Goal: Transaction & Acquisition: Download file/media

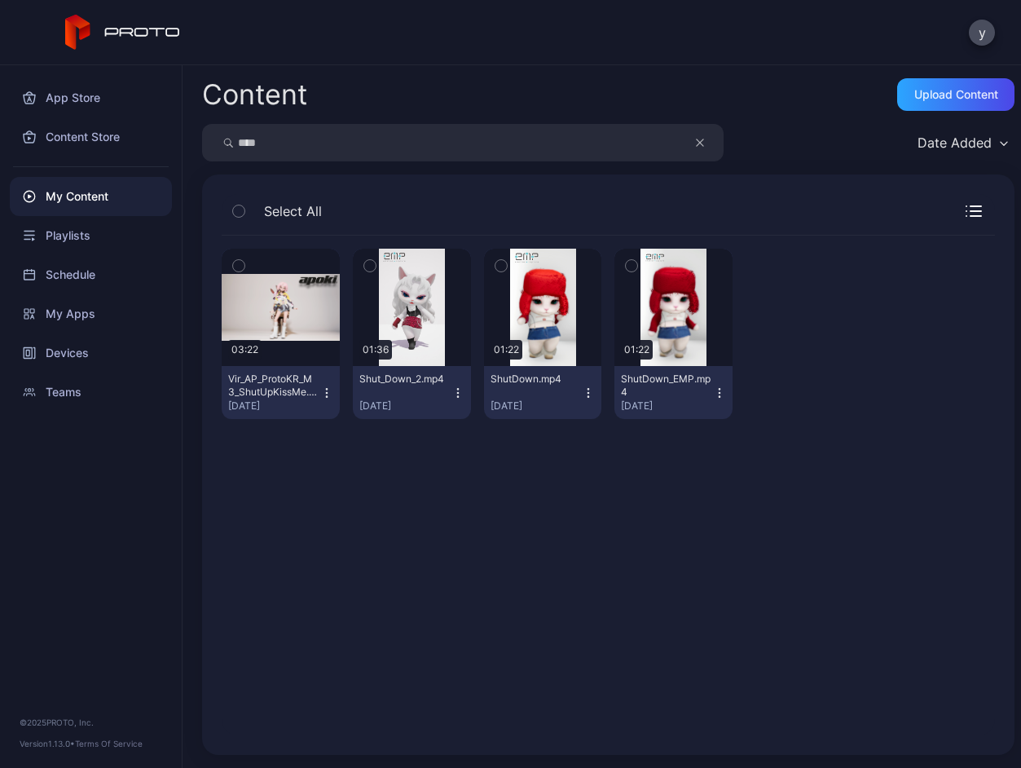
click at [701, 143] on icon "button" at bounding box center [700, 142] width 7 height 7
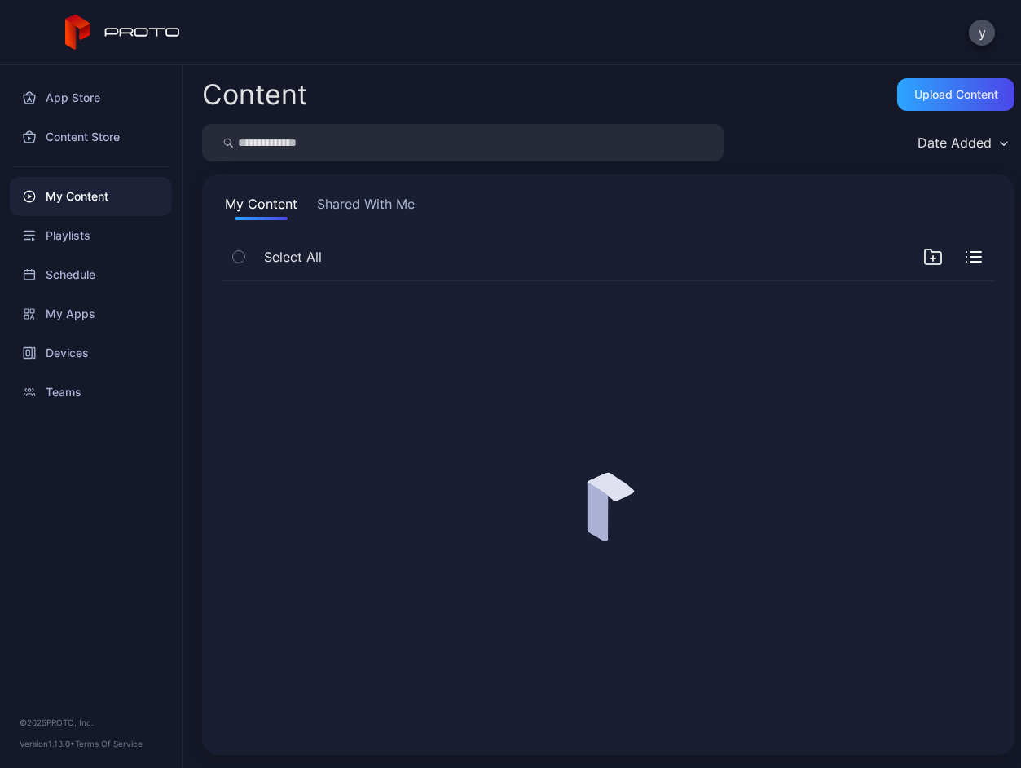
click at [417, 148] on input "search" at bounding box center [463, 142] width 522 height 37
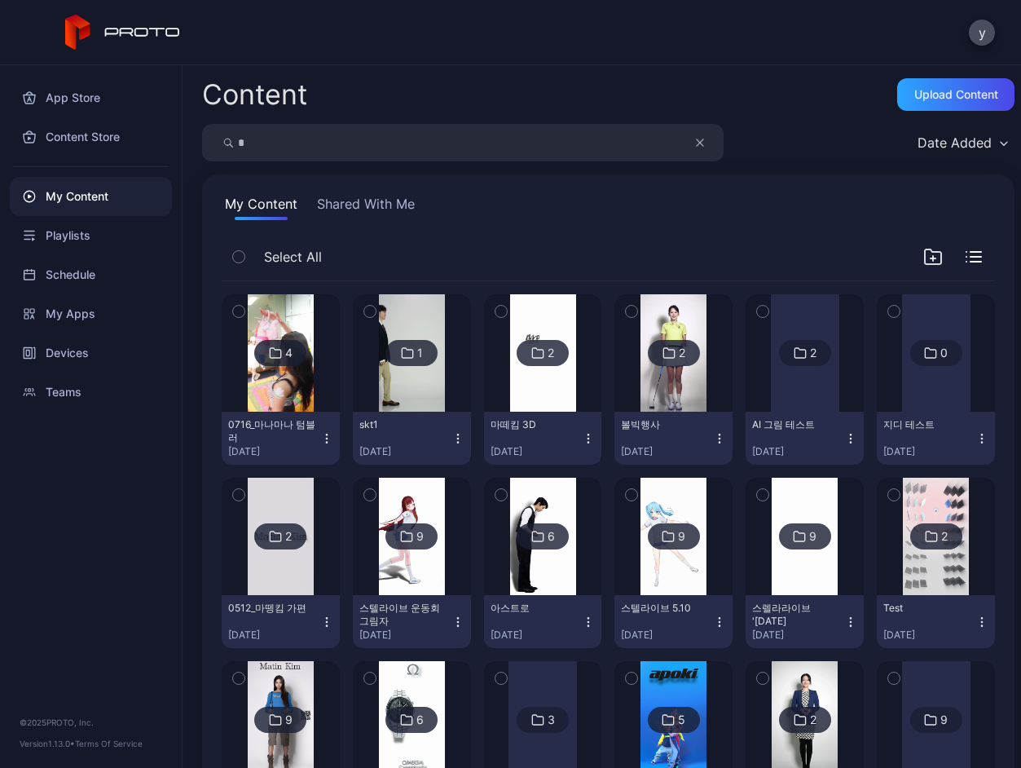
type input "*"
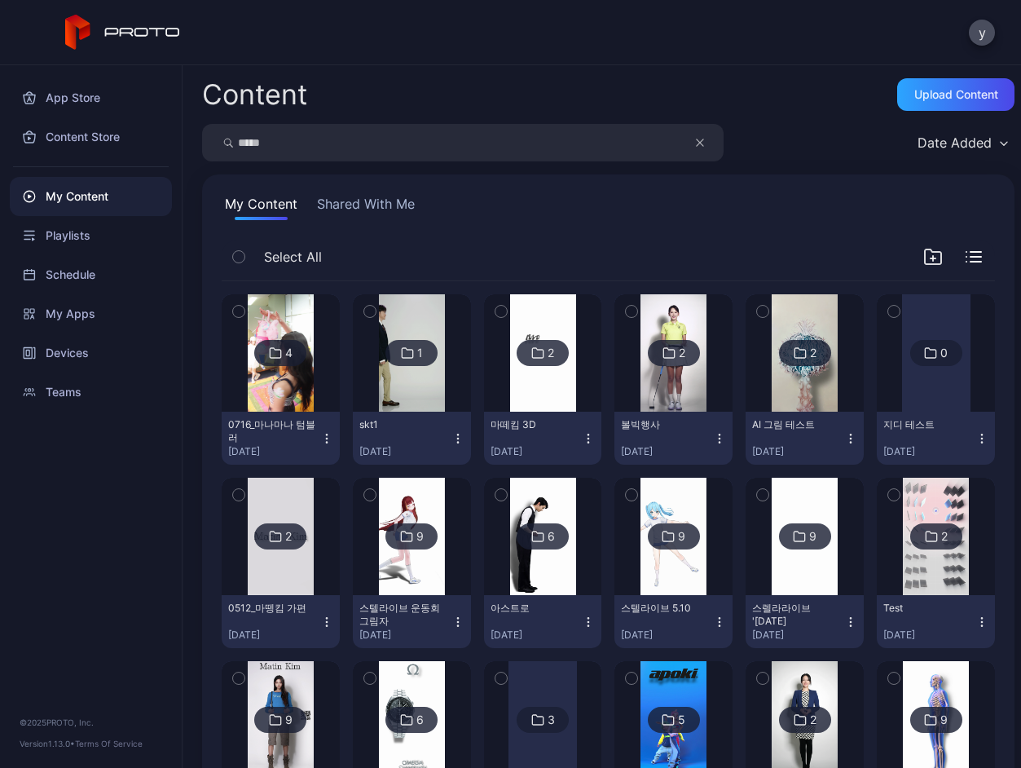
type input "*****"
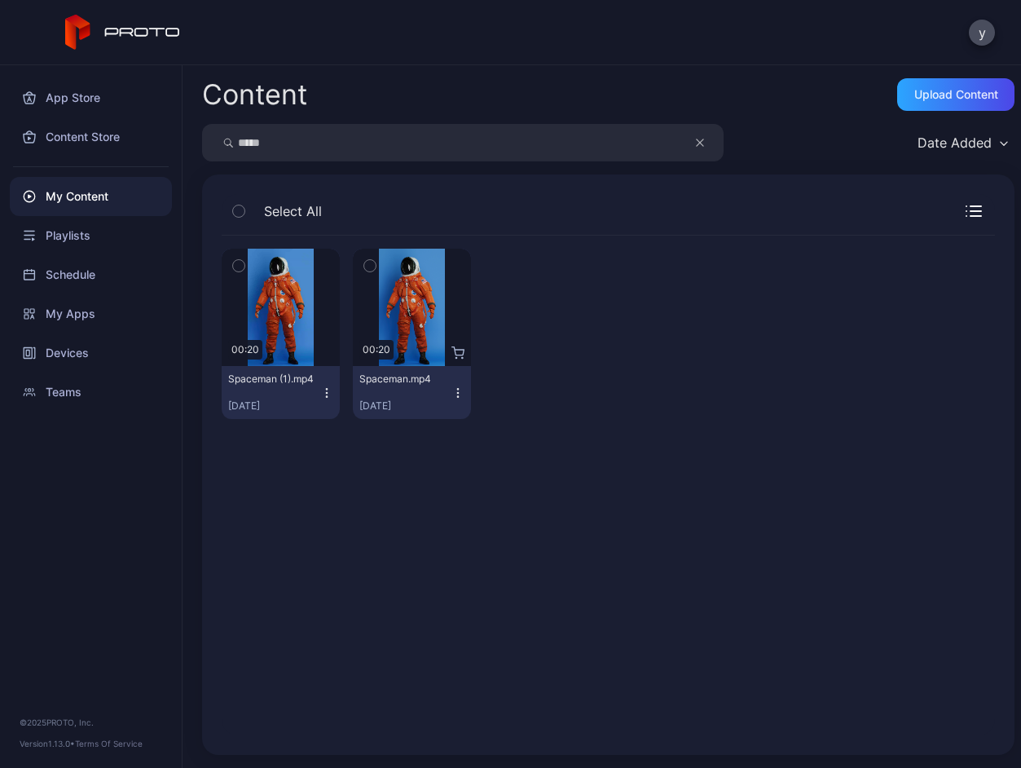
click at [333, 392] on icon "button" at bounding box center [326, 392] width 13 height 13
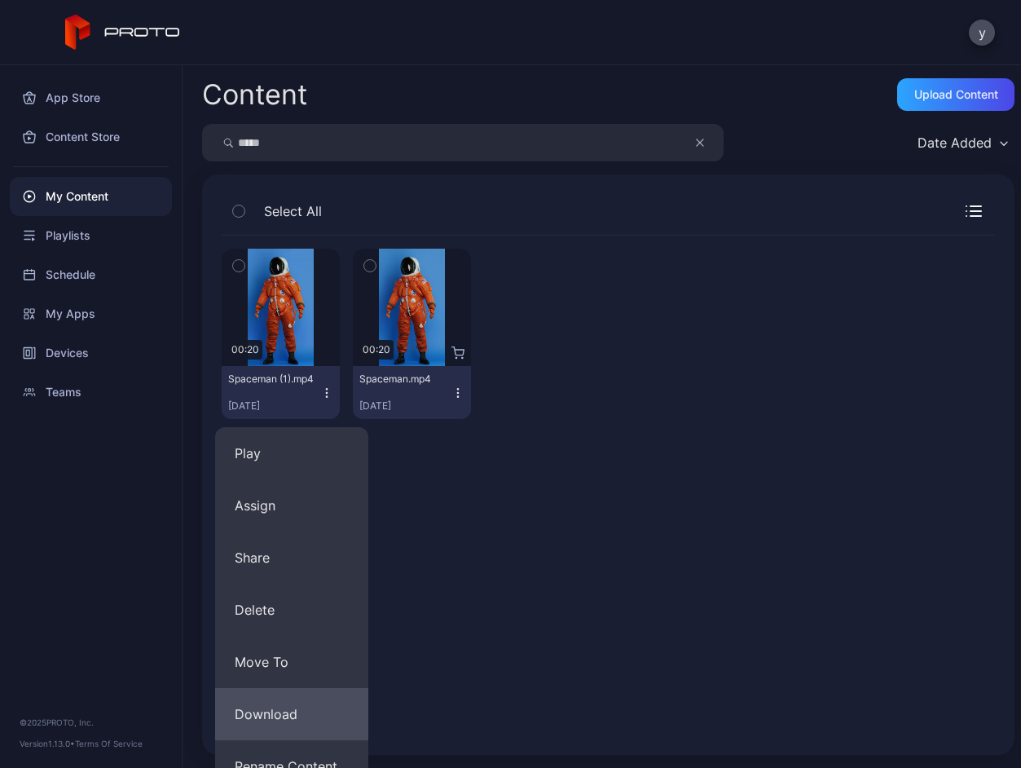
click at [274, 708] on button "Download" at bounding box center [291, 714] width 153 height 52
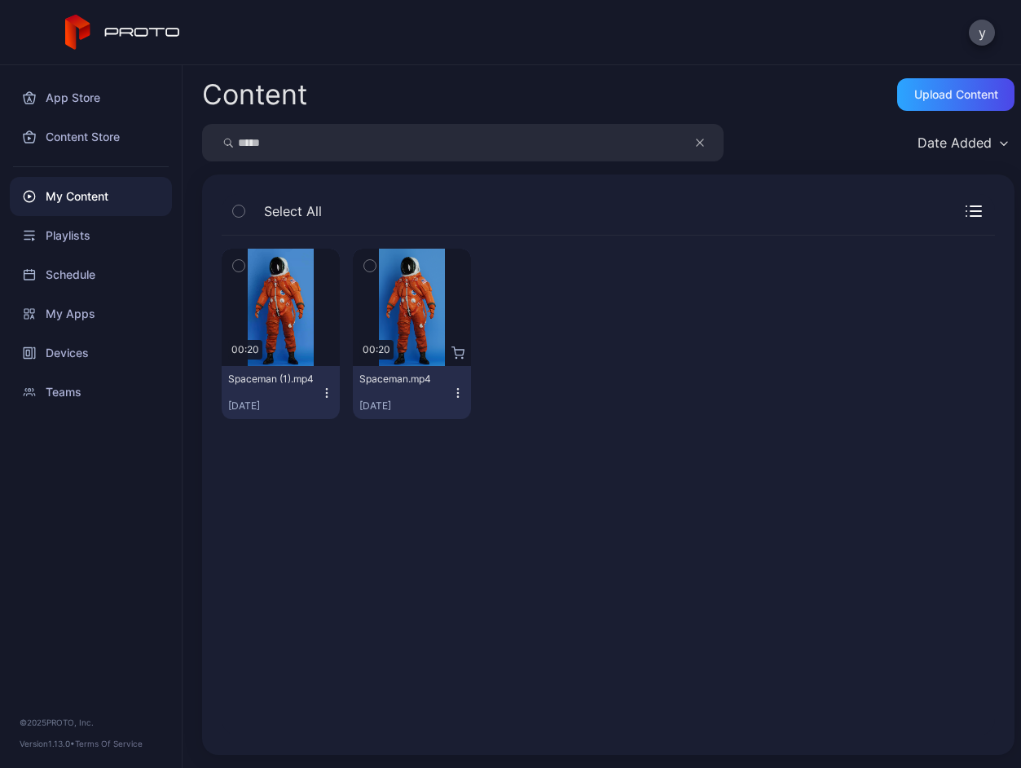
click at [390, 94] on div "Content Upload Content" at bounding box center [608, 94] width 813 height 33
click at [93, 232] on div "Playlists" at bounding box center [91, 235] width 162 height 39
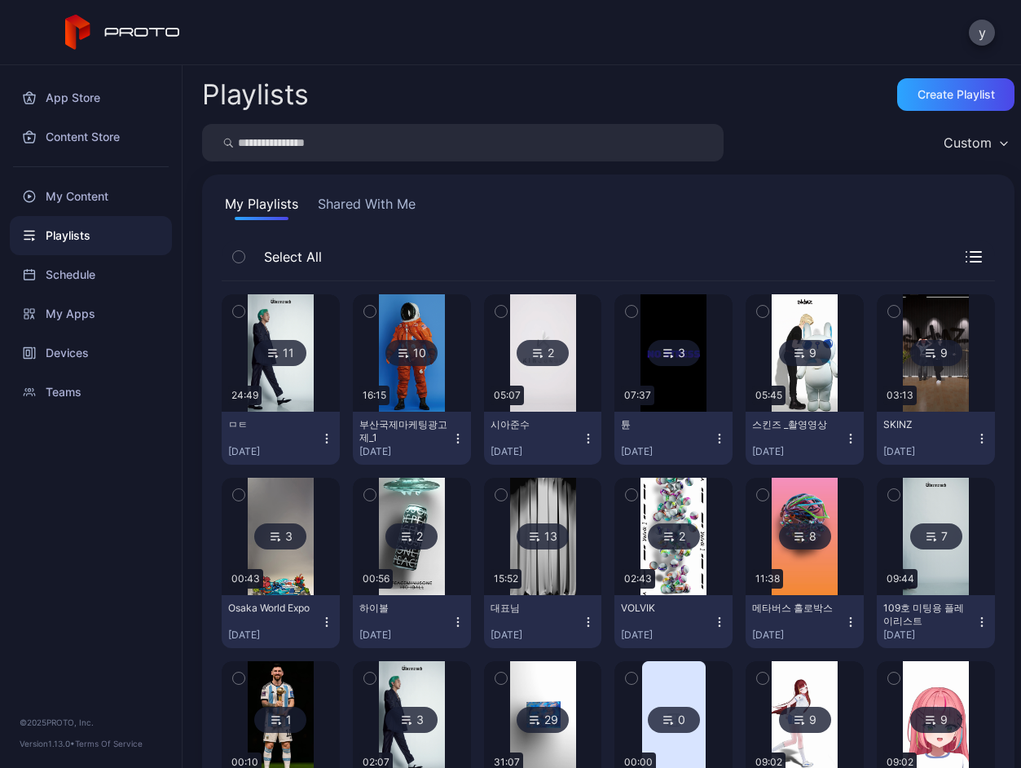
click at [541, 536] on icon at bounding box center [534, 537] width 13 height 20
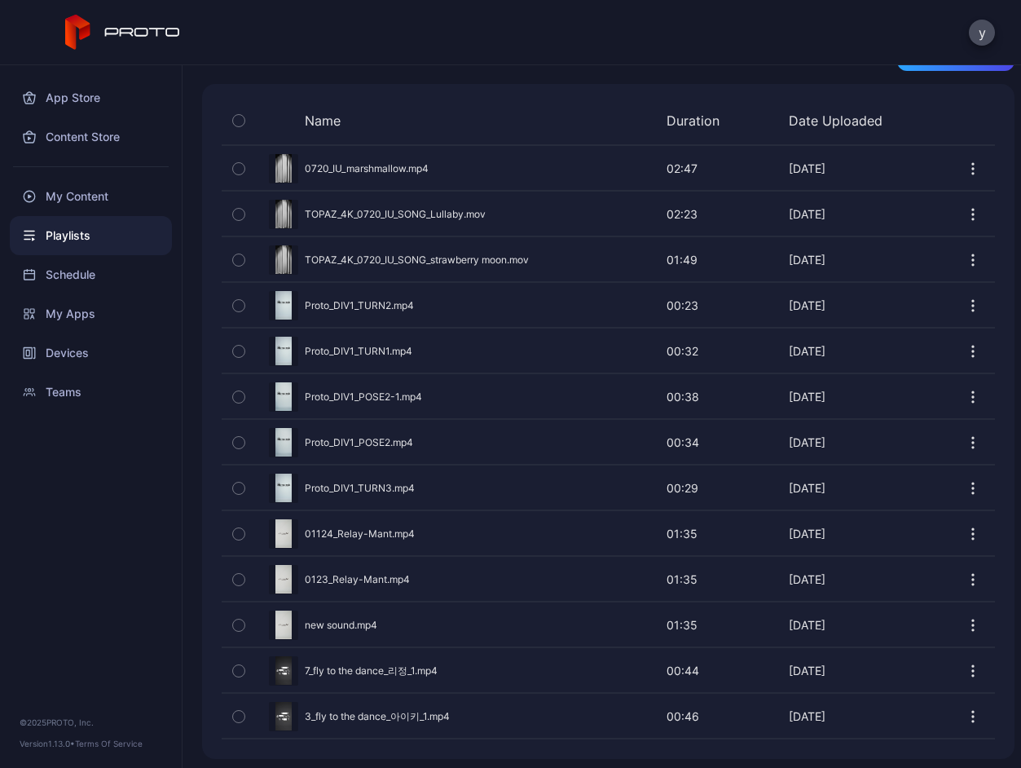
scroll to position [347, 0]
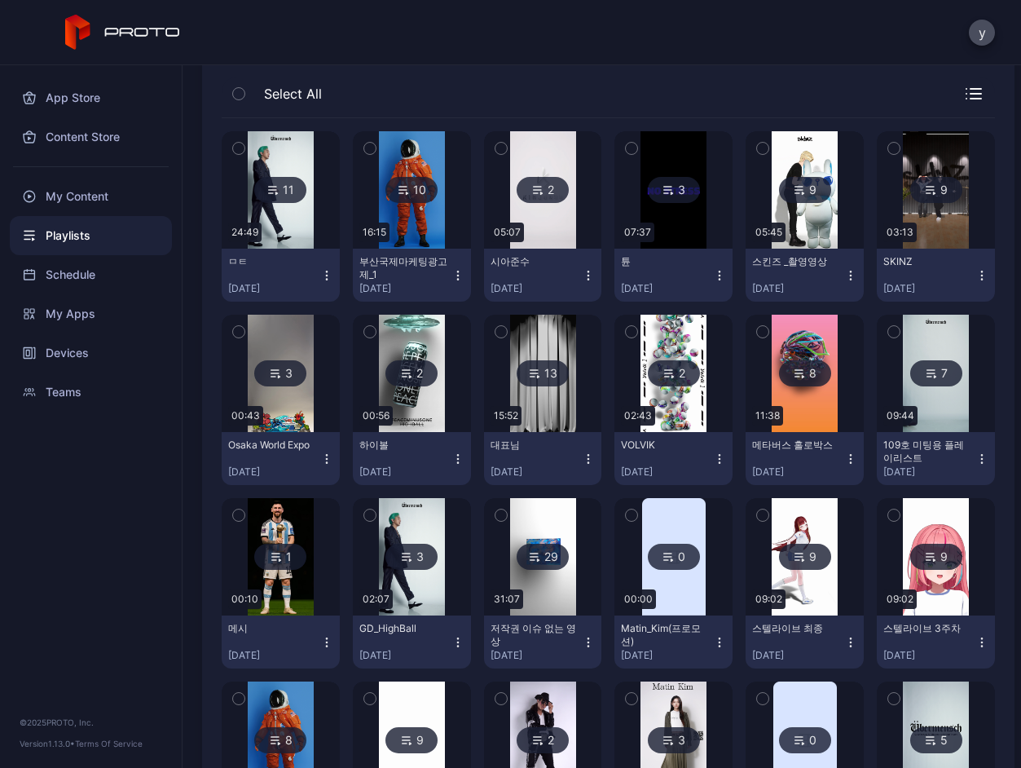
scroll to position [245, 0]
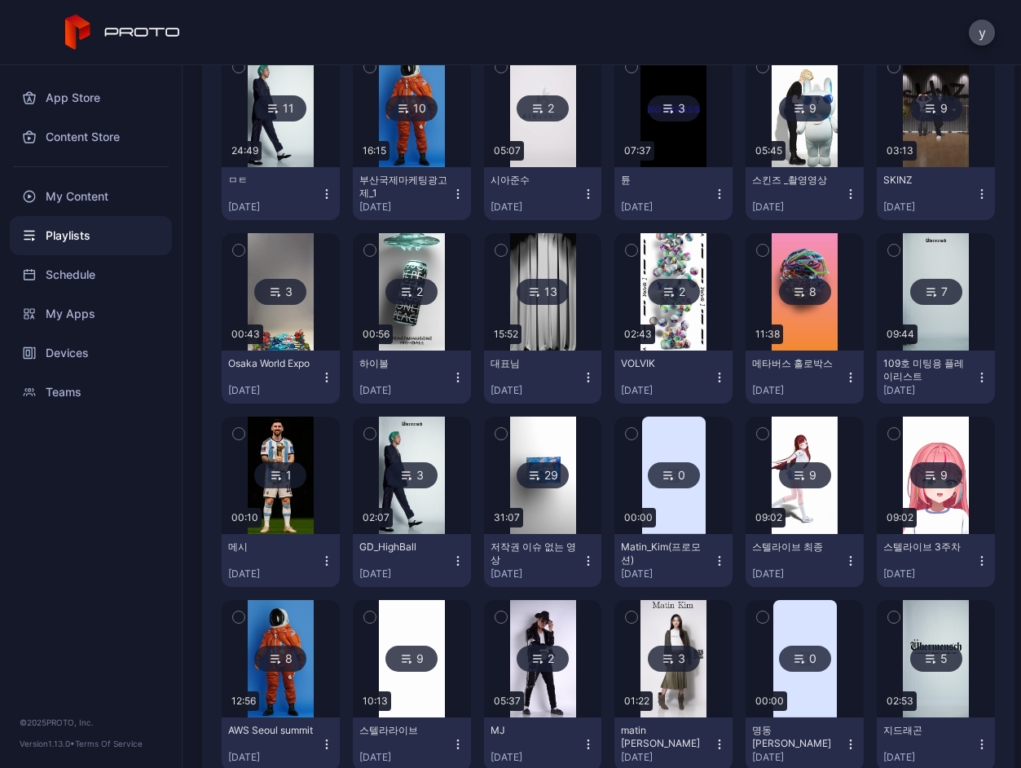
click at [925, 302] on icon at bounding box center [931, 292] width 13 height 20
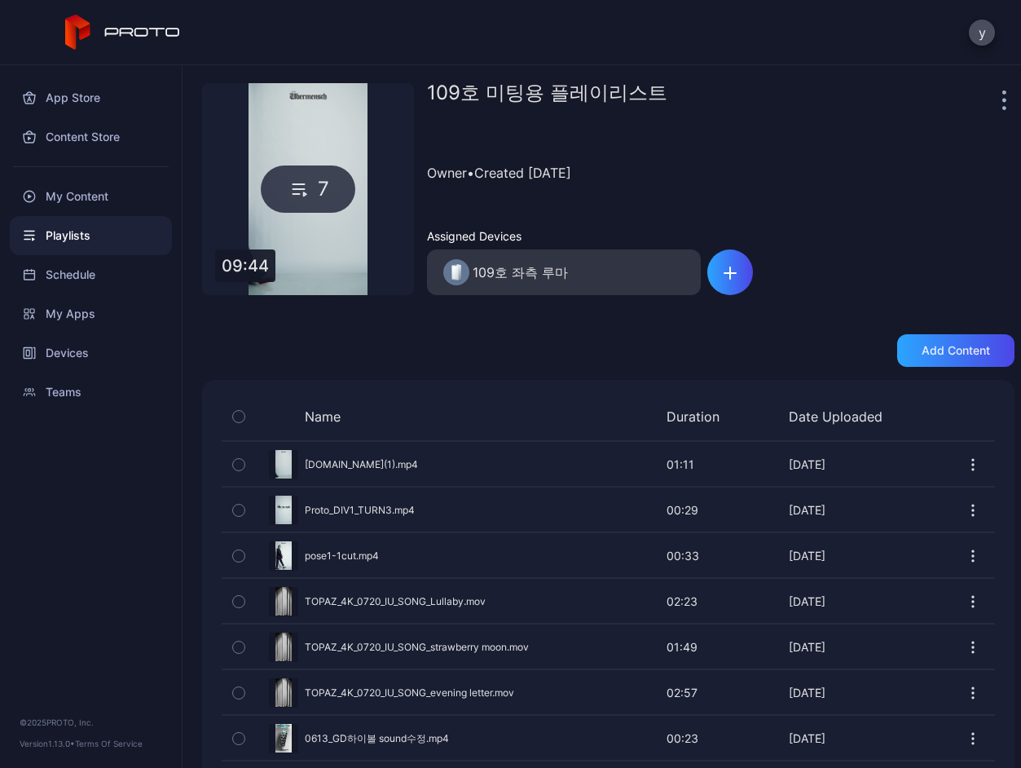
scroll to position [73, 0]
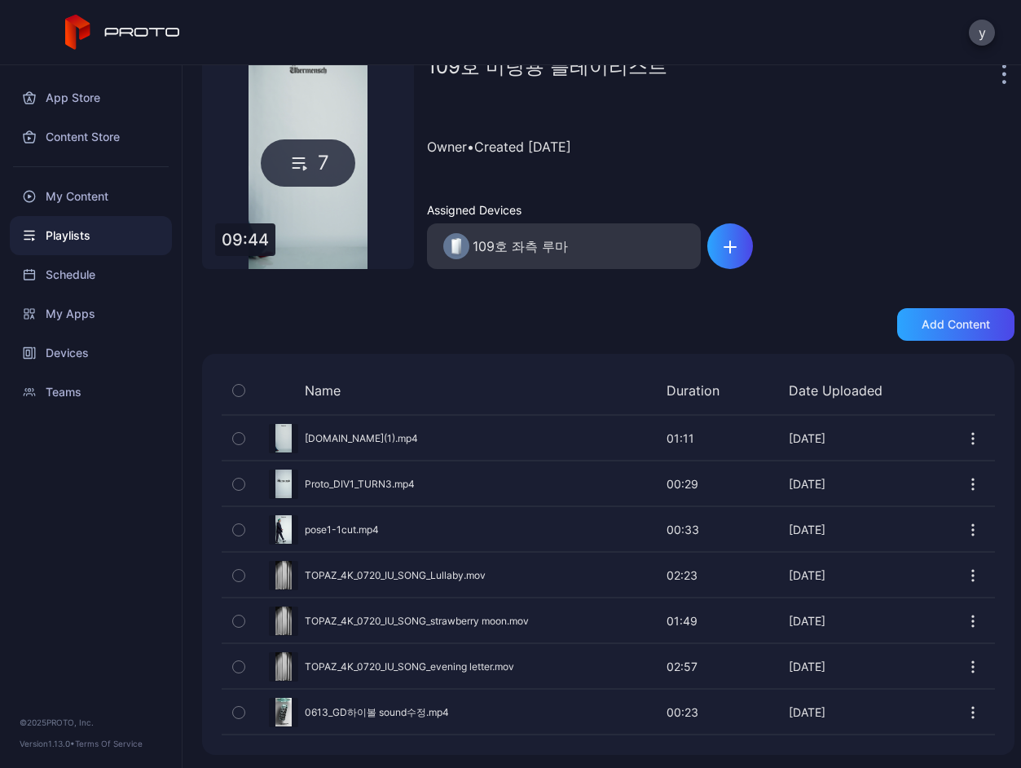
click at [965, 712] on icon "button" at bounding box center [973, 712] width 16 height 16
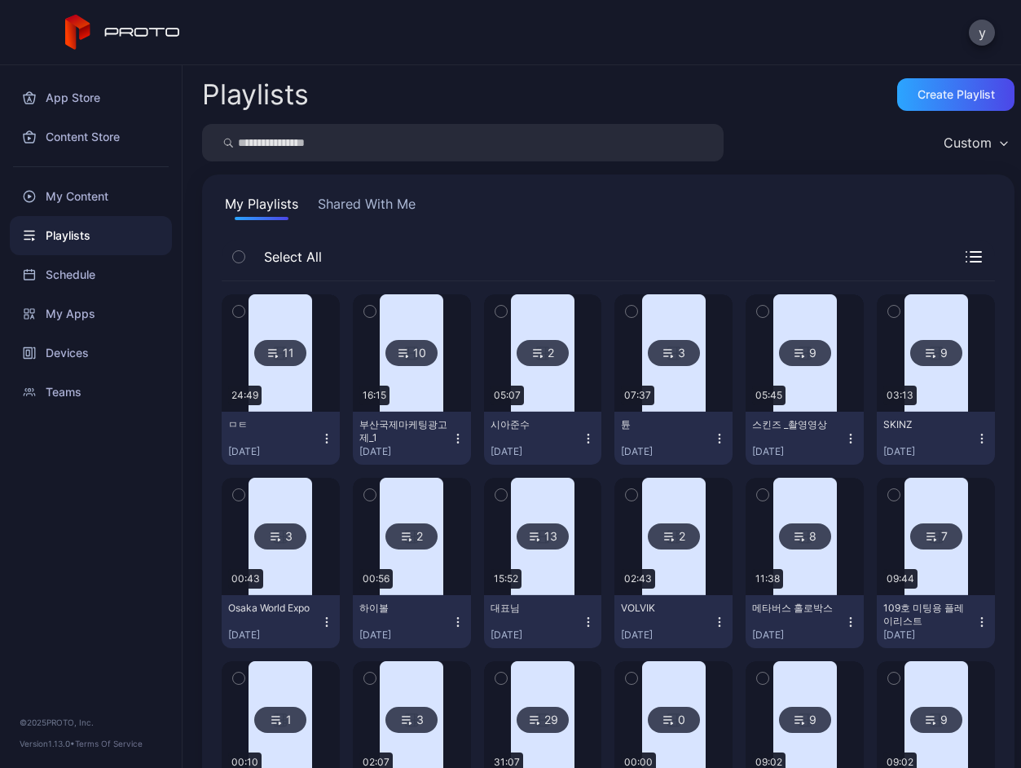
scroll to position [245, 0]
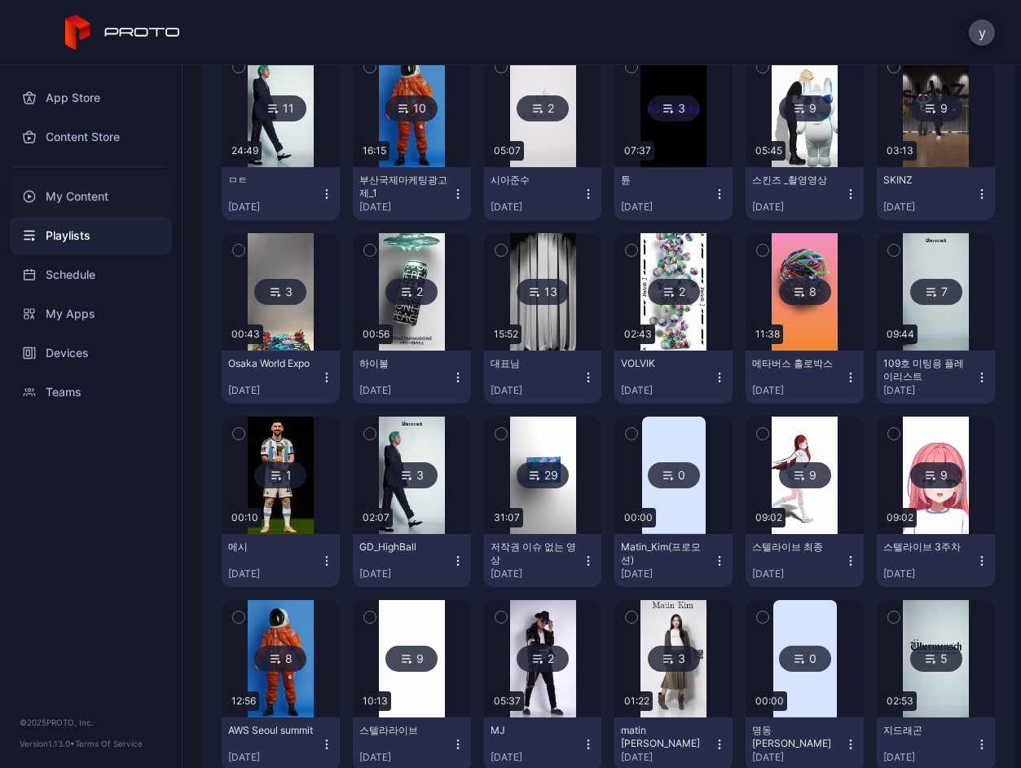
click at [125, 196] on div "My Content" at bounding box center [91, 196] width 162 height 39
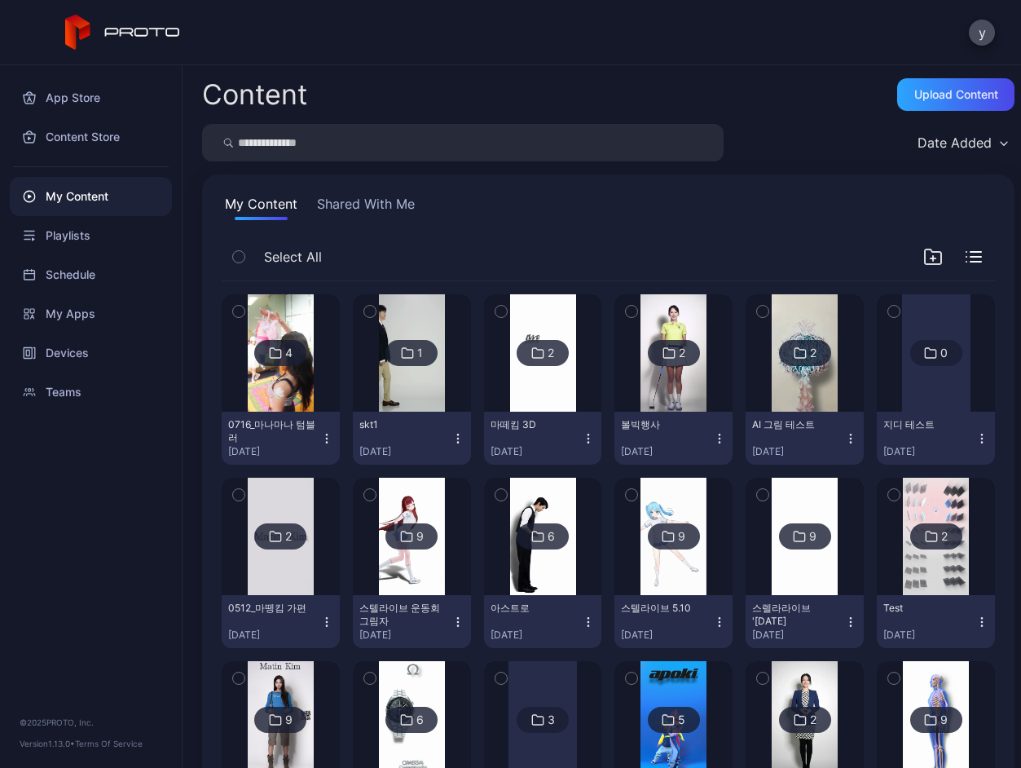
click at [364, 147] on input "search" at bounding box center [463, 142] width 522 height 37
type input "*"
type input "***"
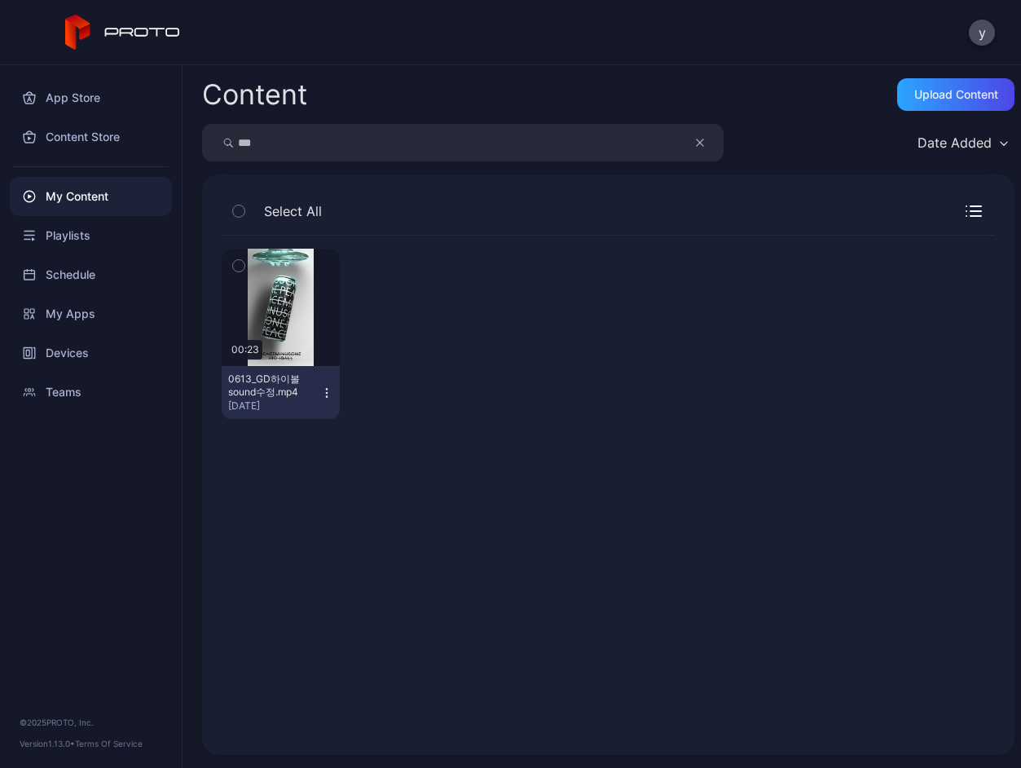
click at [333, 390] on icon "button" at bounding box center [326, 392] width 13 height 13
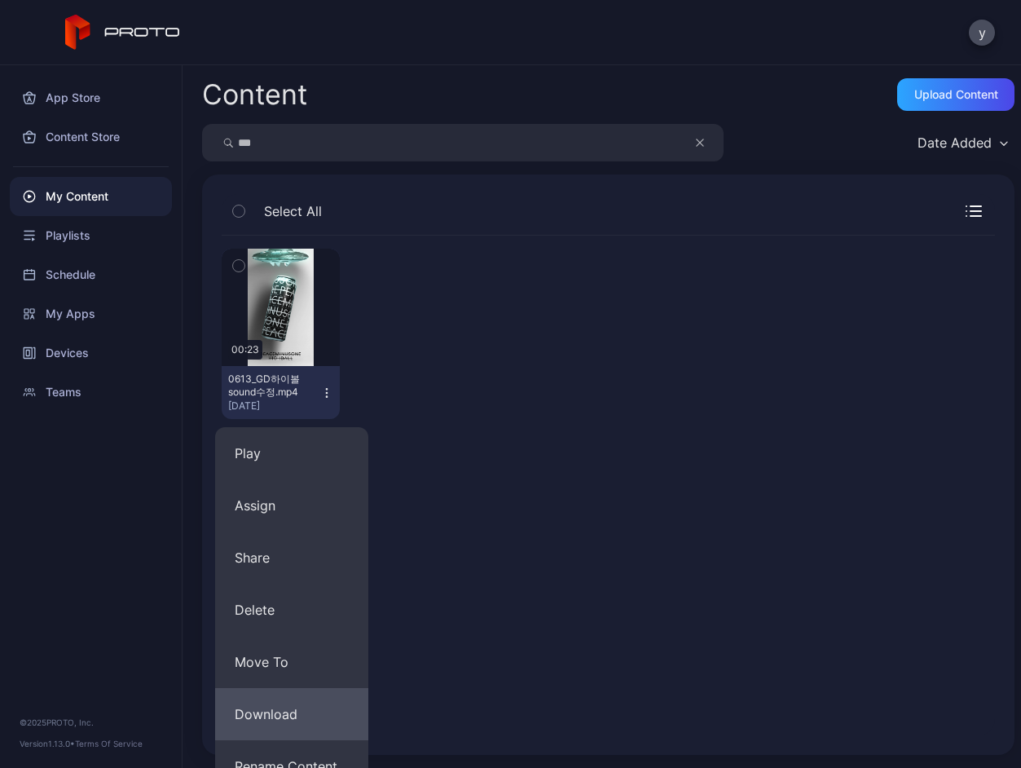
click at [259, 703] on button "Download" at bounding box center [291, 714] width 153 height 52
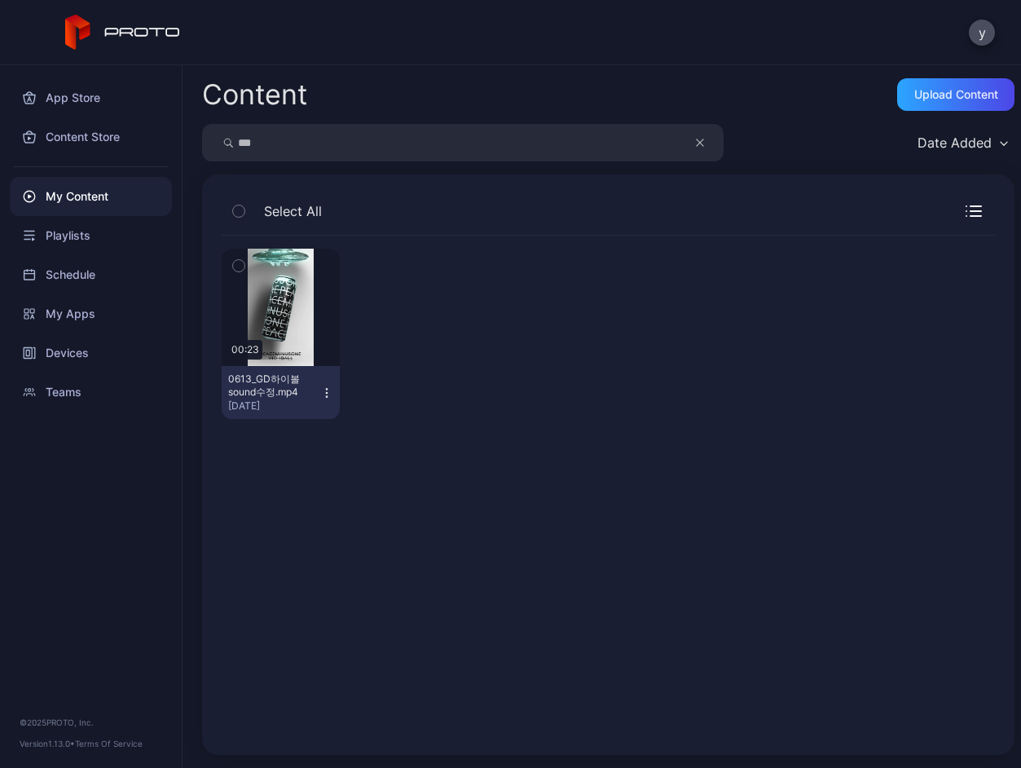
click at [89, 200] on div "My Content" at bounding box center [91, 196] width 162 height 39
click at [697, 146] on icon "button" at bounding box center [700, 142] width 7 height 7
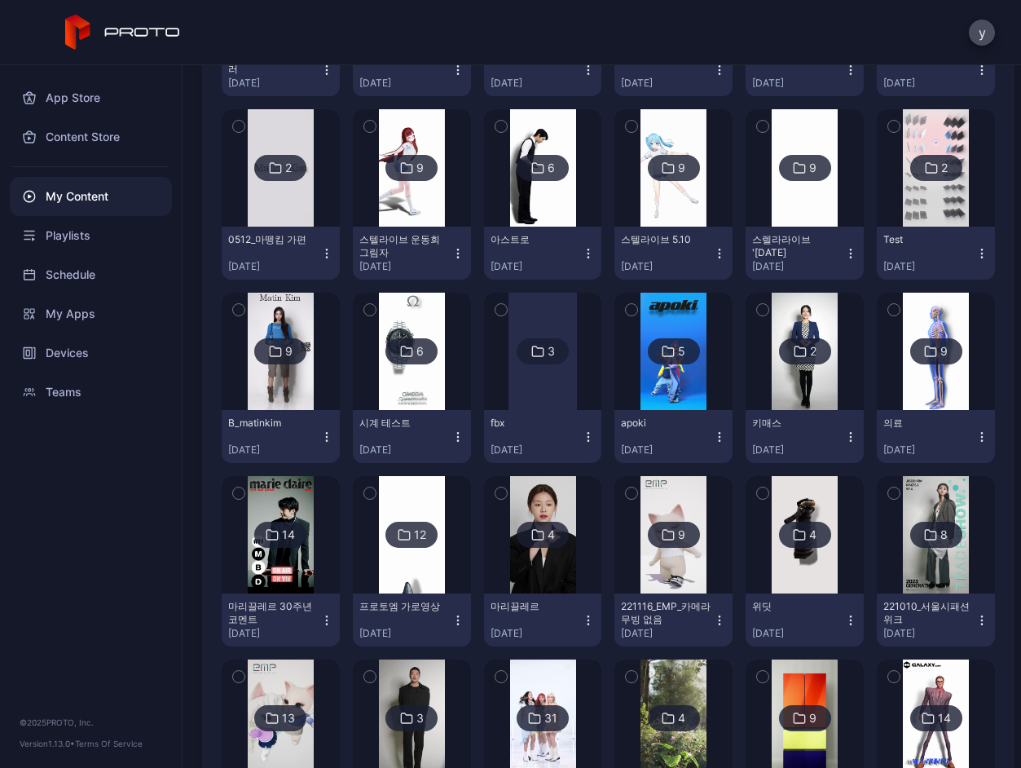
scroll to position [408, 0]
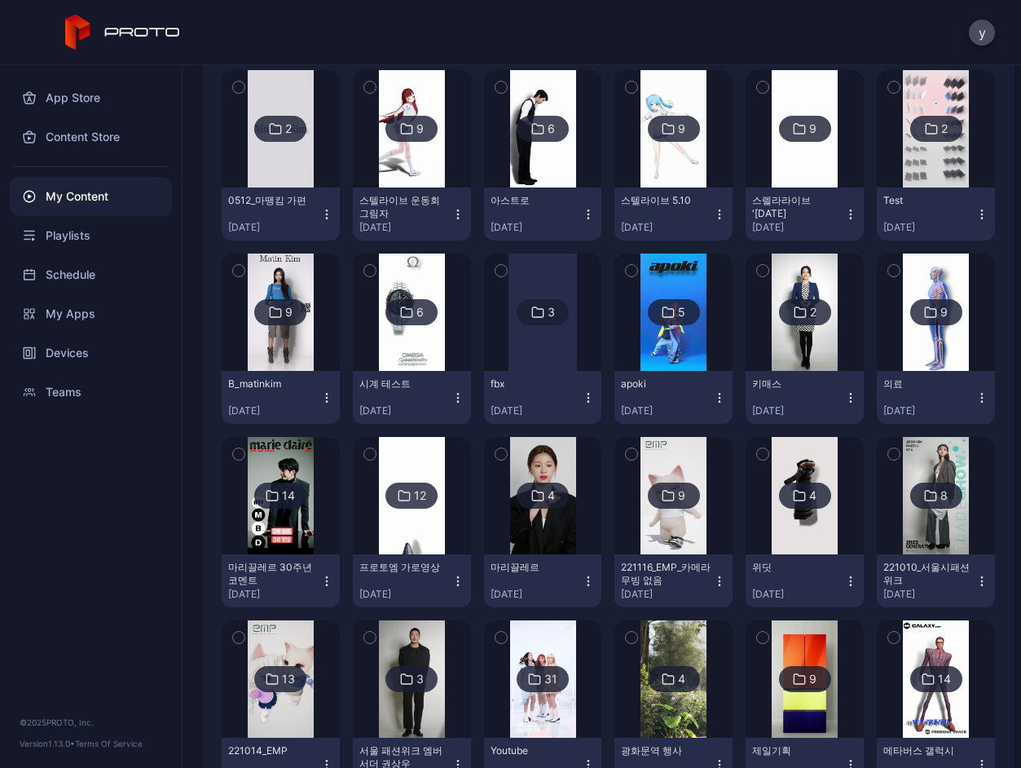
click at [293, 316] on div "9" at bounding box center [288, 312] width 7 height 15
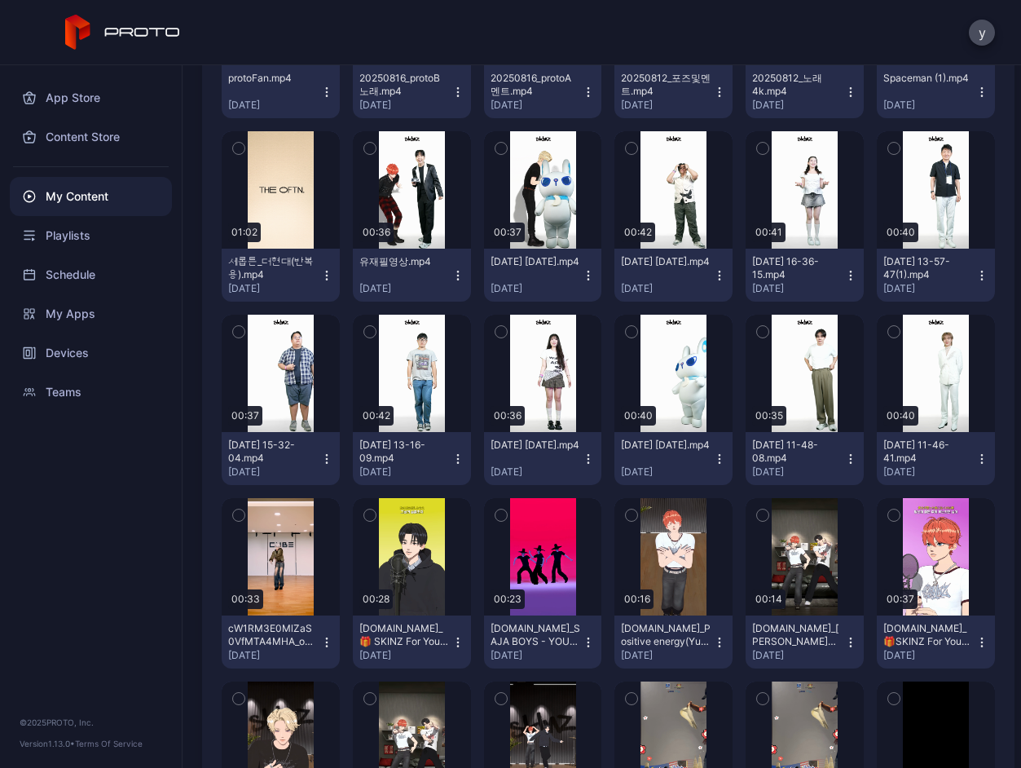
scroll to position [1549, 0]
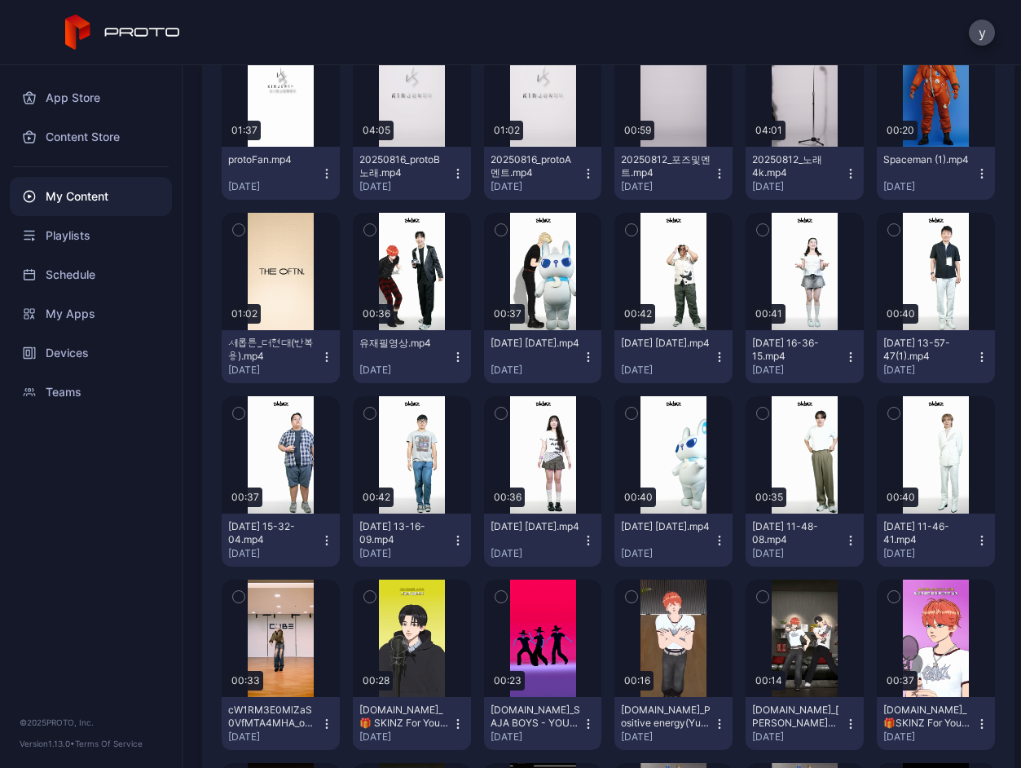
click at [845, 180] on icon "button" at bounding box center [851, 173] width 13 height 13
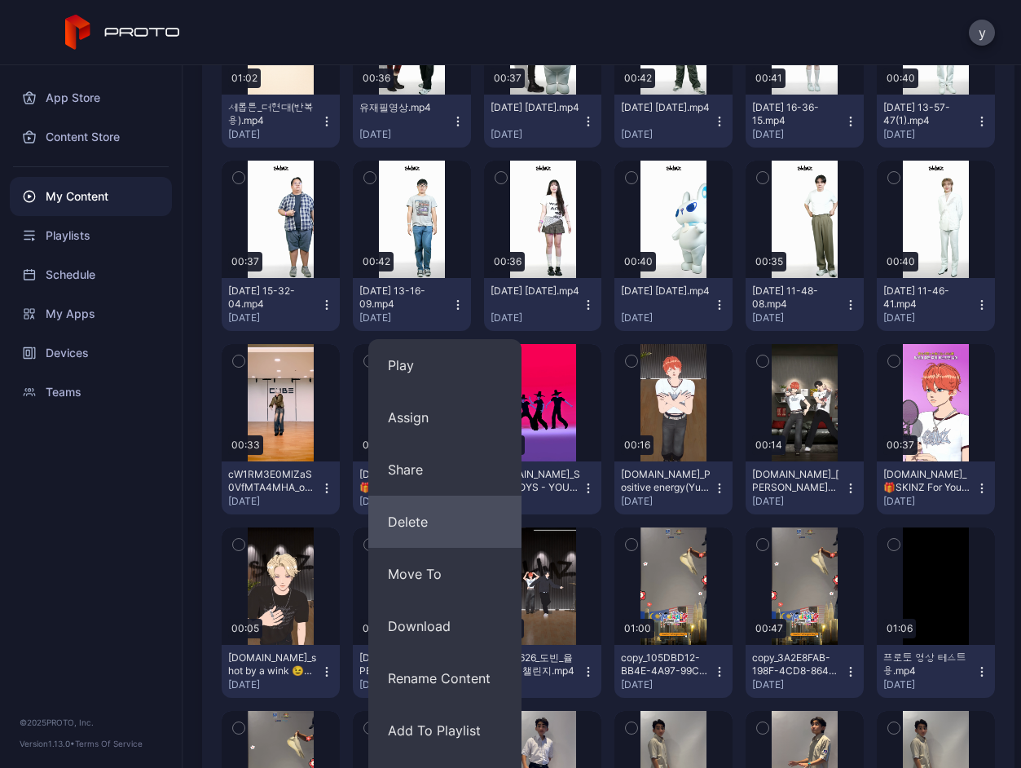
scroll to position [1793, 0]
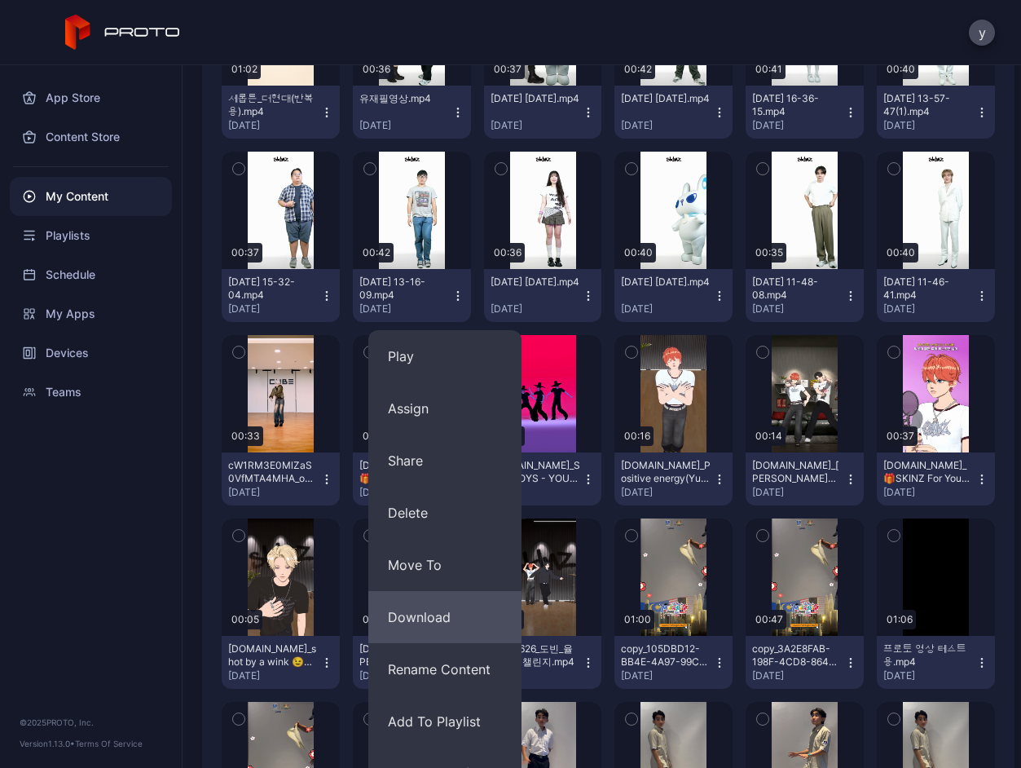
click at [418, 625] on button "Download" at bounding box center [444, 617] width 153 height 52
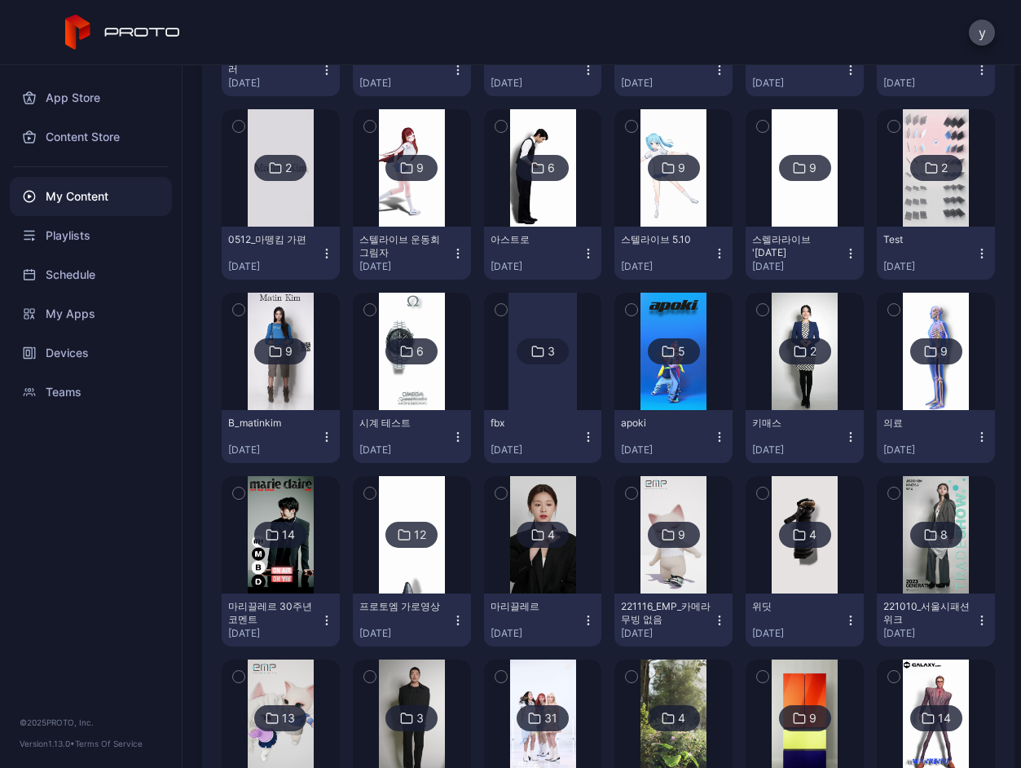
scroll to position [408, 0]
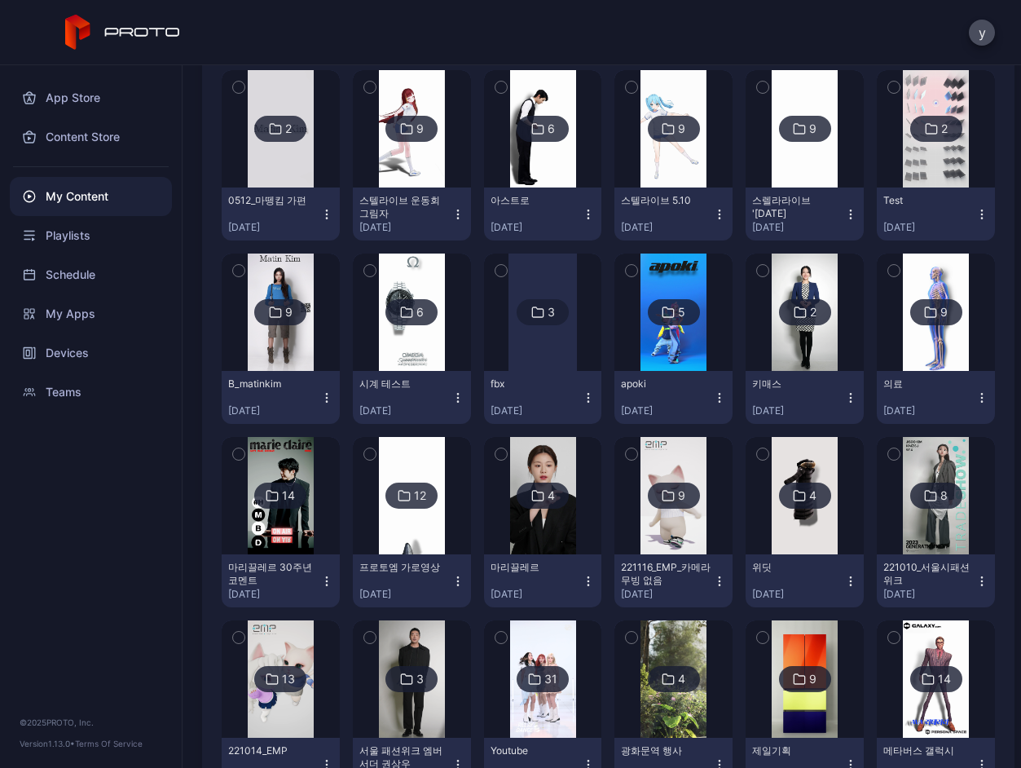
click at [293, 312] on div "9" at bounding box center [288, 312] width 7 height 15
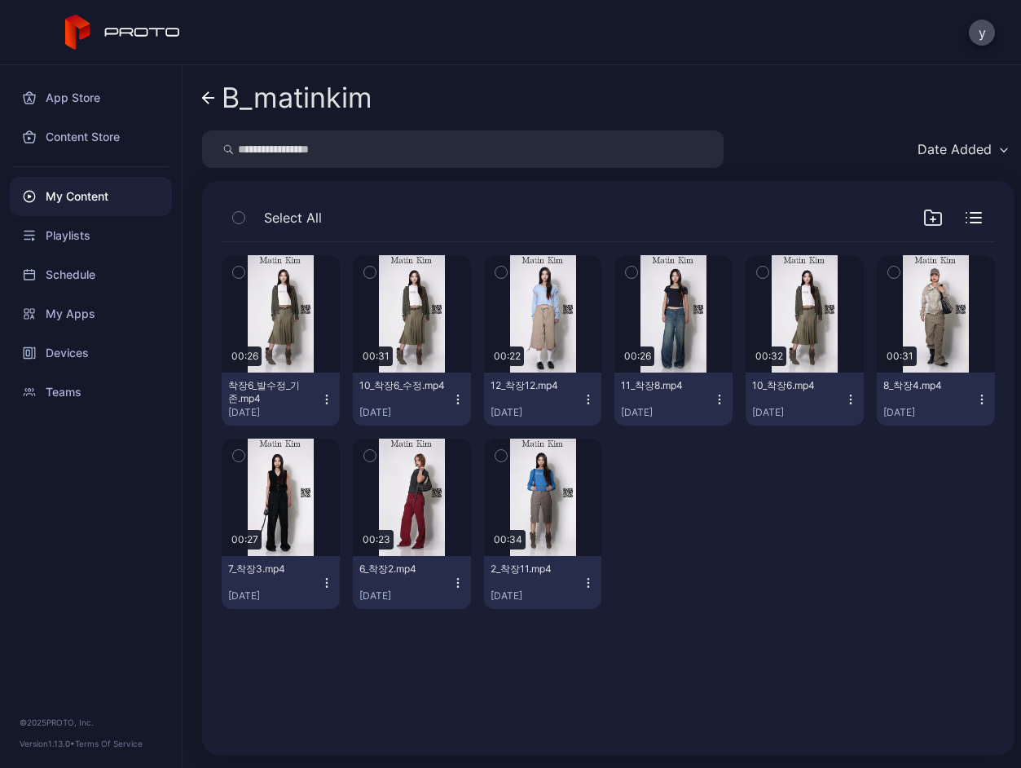
click at [243, 217] on icon "button" at bounding box center [238, 218] width 11 height 18
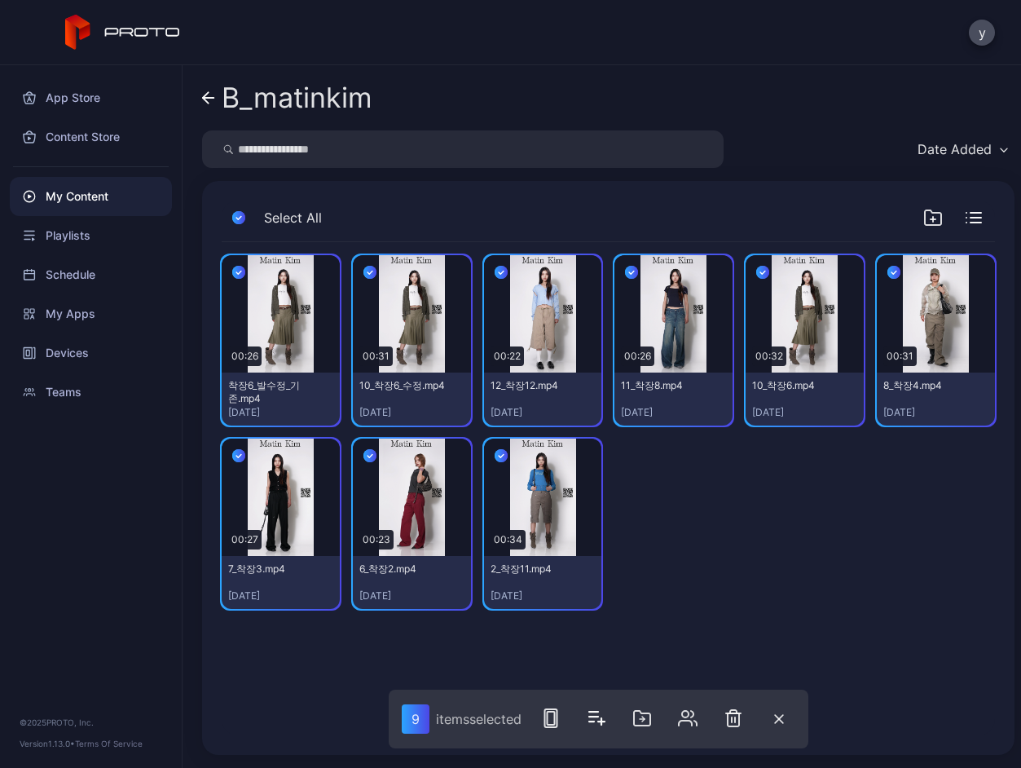
click at [240, 226] on icon "button" at bounding box center [238, 218] width 13 height 18
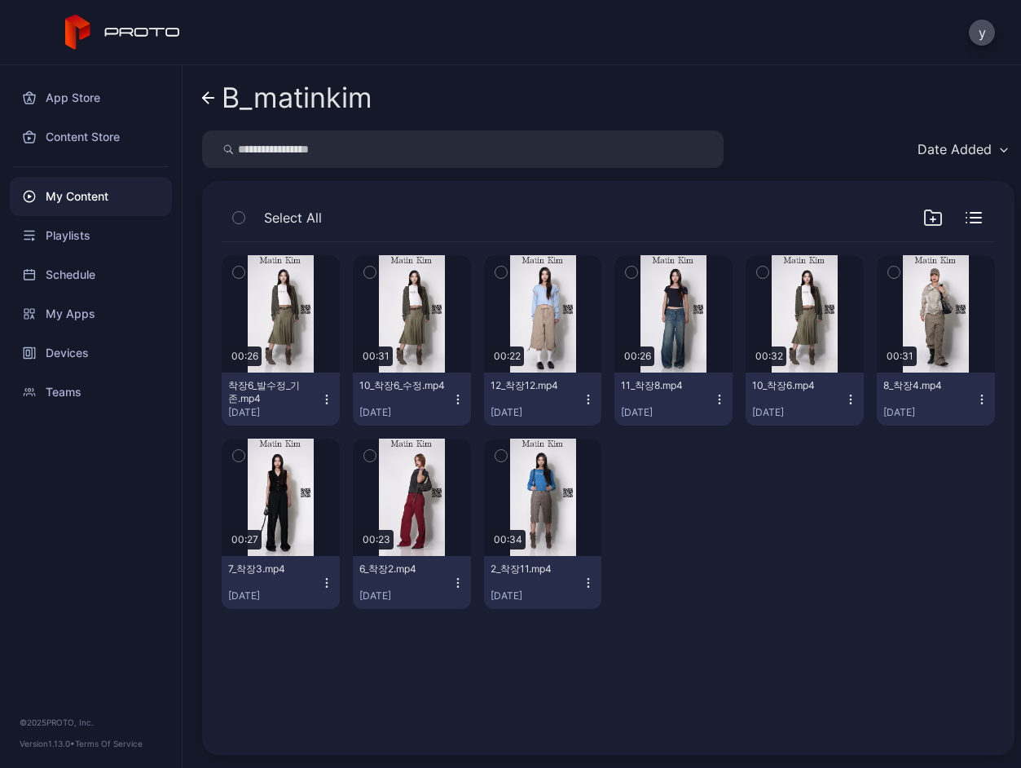
click at [465, 399] on icon "button" at bounding box center [458, 399] width 13 height 13
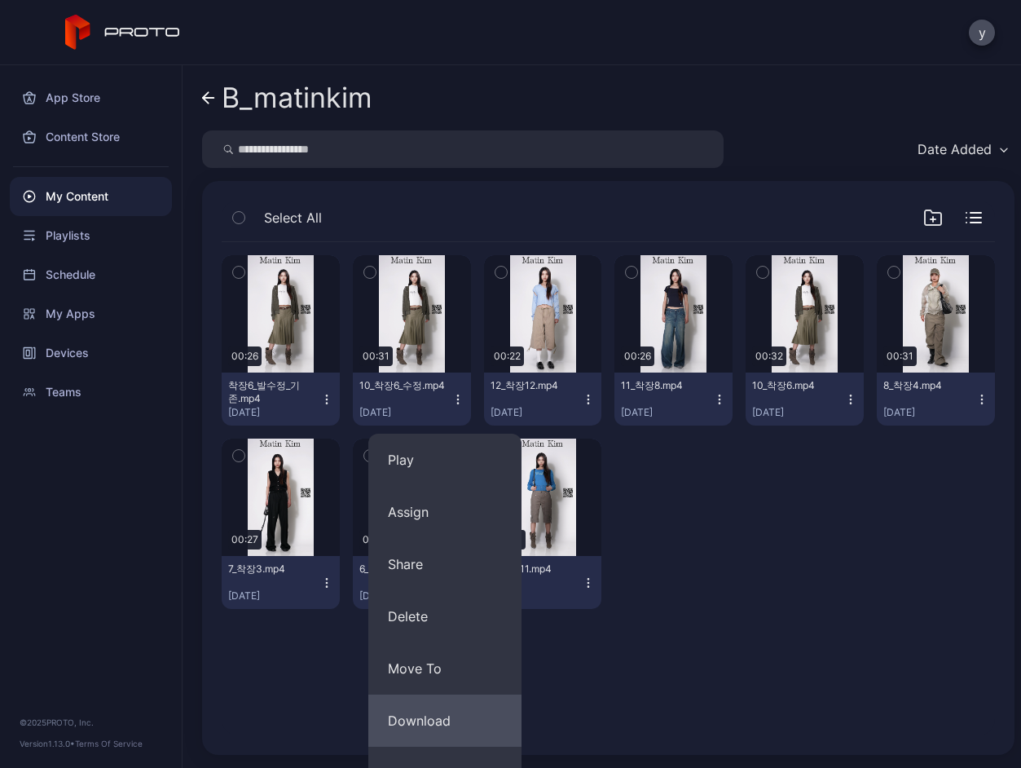
click at [435, 708] on button "Download" at bounding box center [444, 721] width 153 height 52
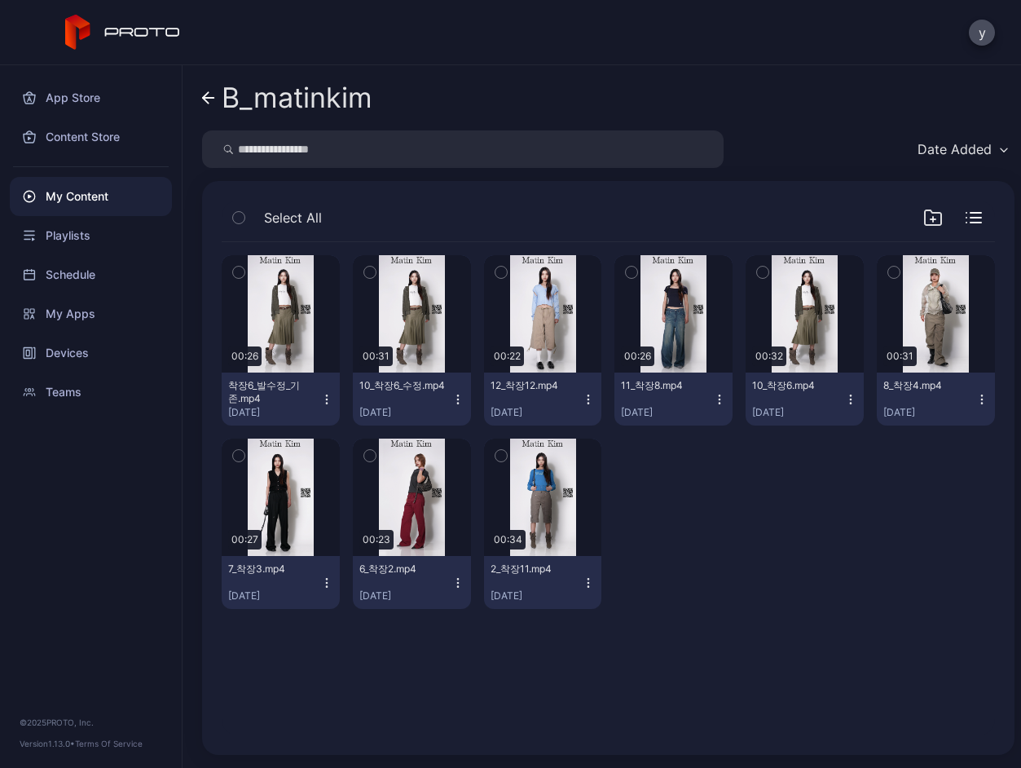
click at [400, 651] on div "Preview 00:26 착장6_발수정_기존.mp4 [DATE] Preview 00:31 10_착장6_수정.mp4 [DATE] Preview …" at bounding box center [609, 488] width 800 height 519
click at [465, 583] on icon "button" at bounding box center [458, 582] width 13 height 13
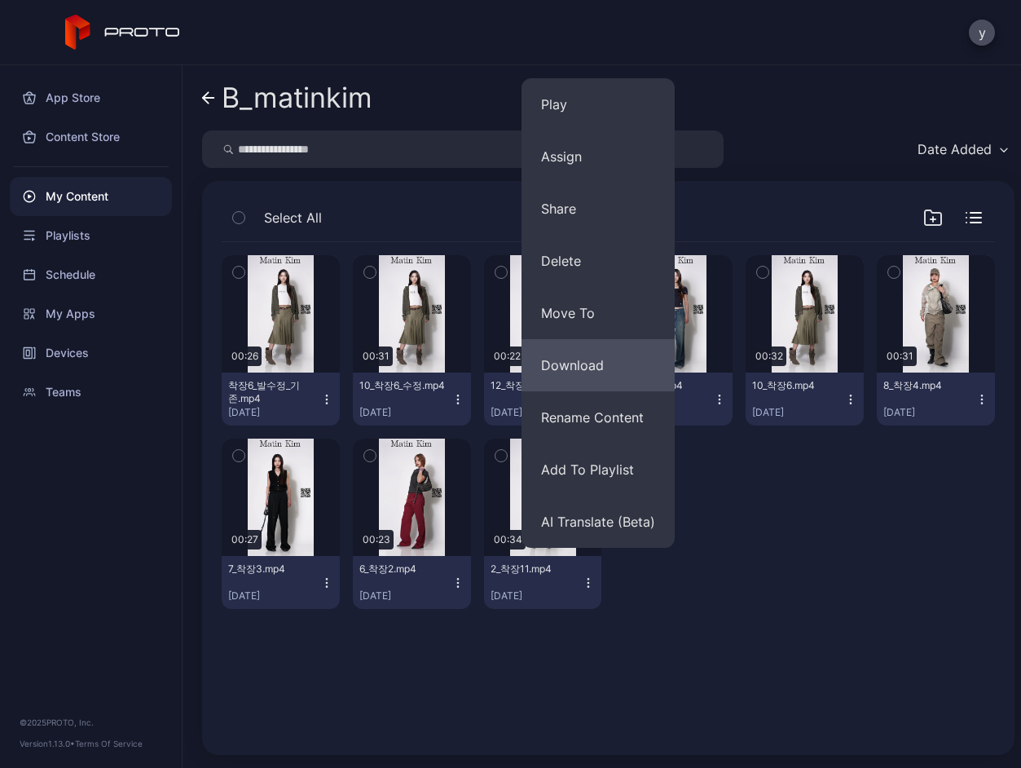
click at [633, 373] on button "Download" at bounding box center [598, 365] width 153 height 52
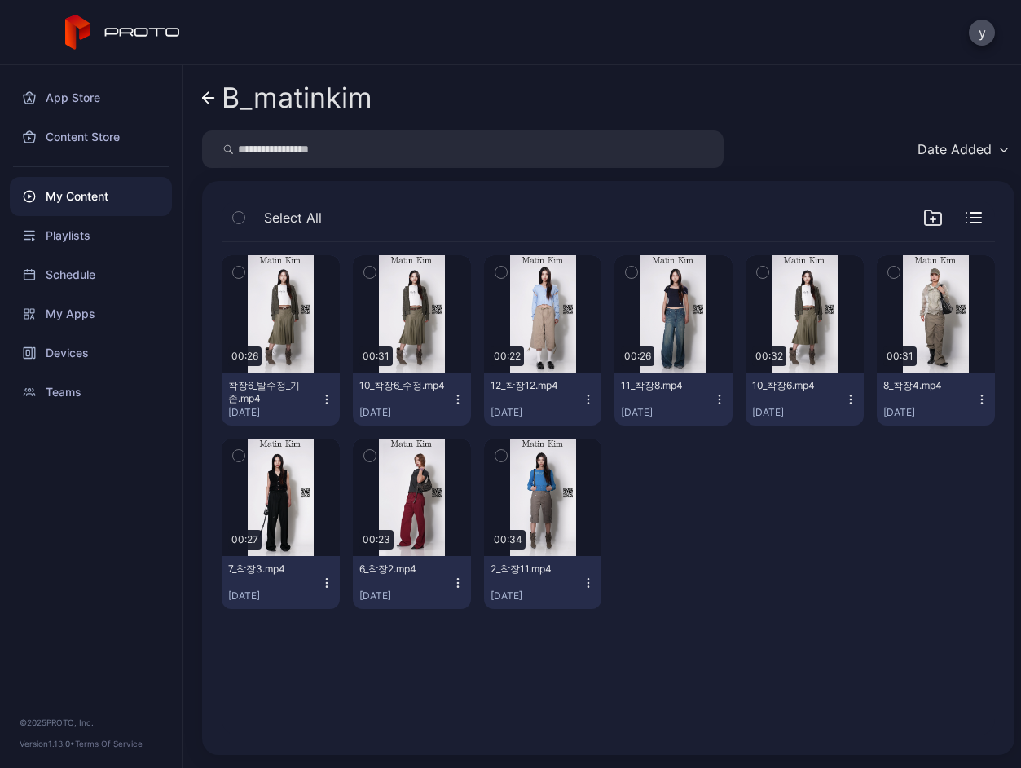
drag, startPoint x: 923, startPoint y: 668, endPoint x: 906, endPoint y: 677, distance: 18.6
click at [923, 668] on div "Preview 00:26 착장6_발수정_기존.mp4 [DATE] Preview 00:31 10_착장6_수정.mp4 [DATE] Preview …" at bounding box center [609, 488] width 800 height 519
click at [346, 153] on input "search" at bounding box center [463, 148] width 522 height 37
drag, startPoint x: 275, startPoint y: 143, endPoint x: 222, endPoint y: 136, distance: 53.4
click at [222, 136] on div at bounding box center [463, 148] width 522 height 37
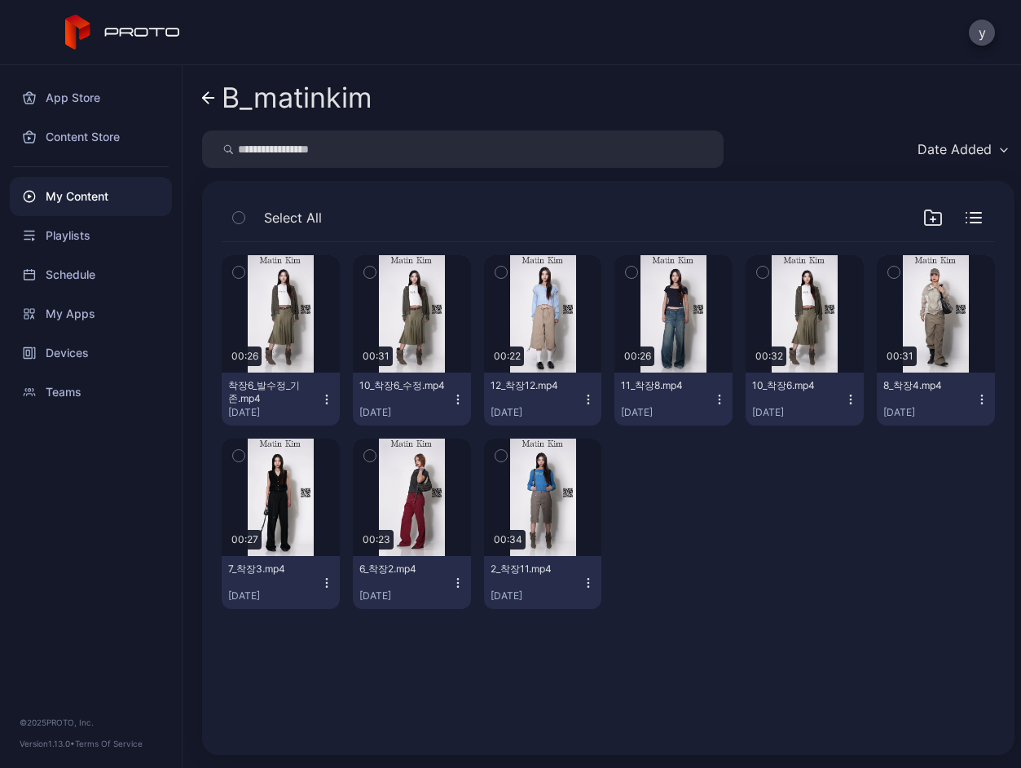
click at [101, 192] on div "My Content" at bounding box center [91, 196] width 162 height 39
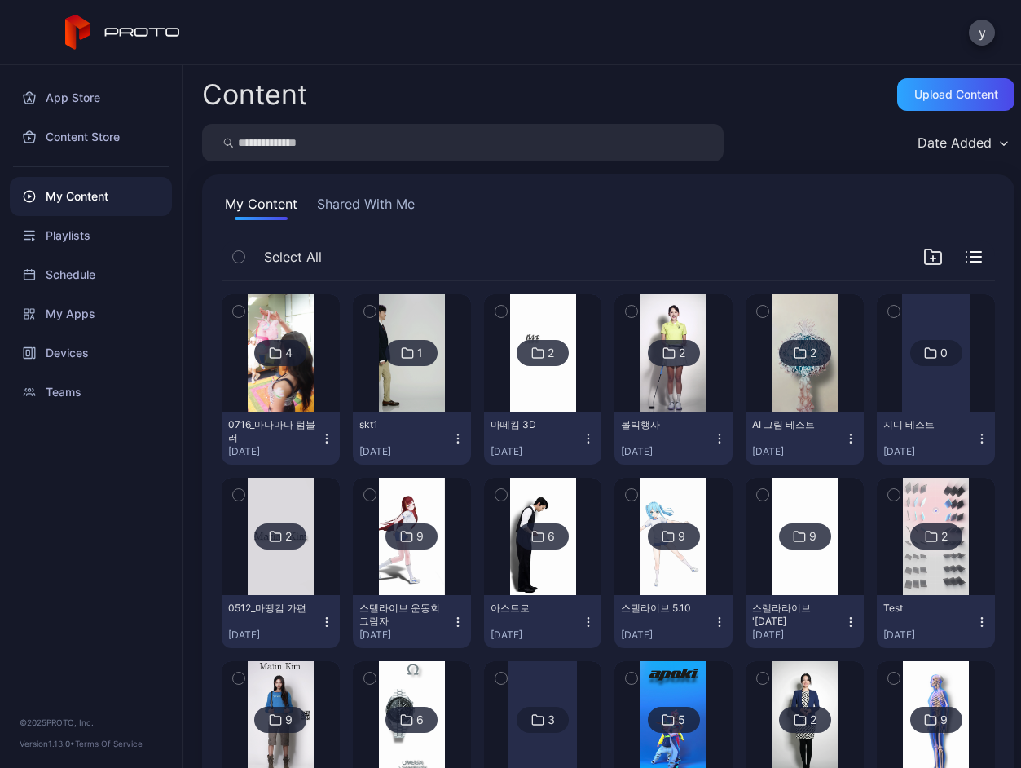
click at [335, 148] on input "search" at bounding box center [463, 142] width 522 height 37
type input "***"
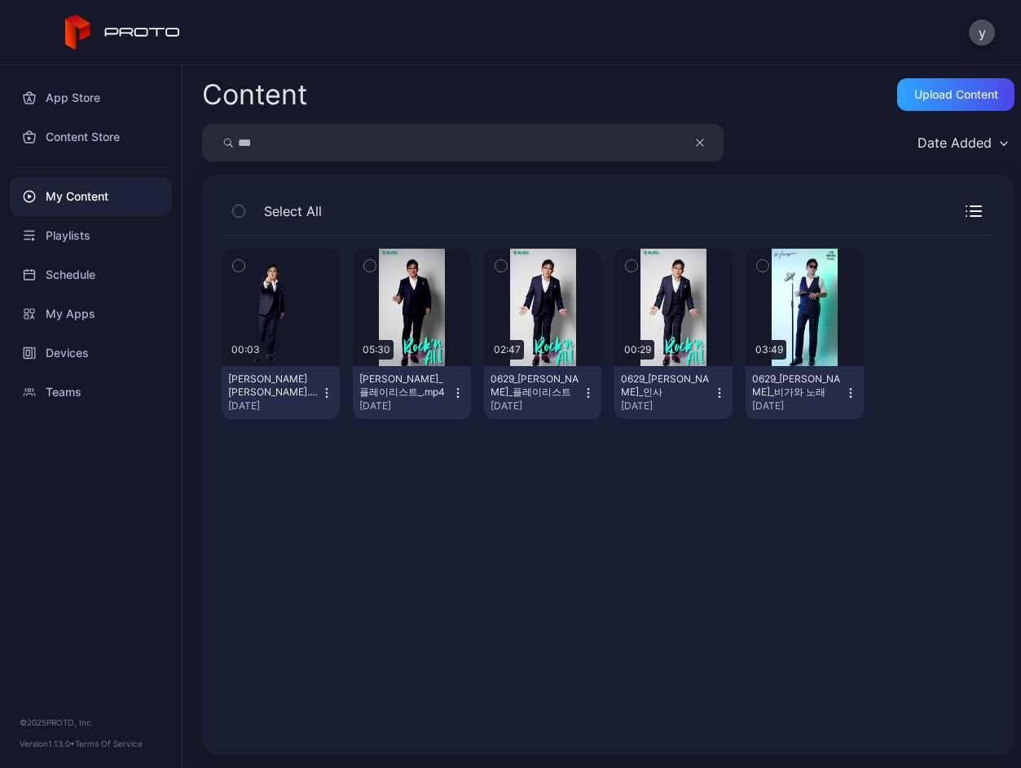
click at [858, 395] on icon "button" at bounding box center [851, 392] width 13 height 13
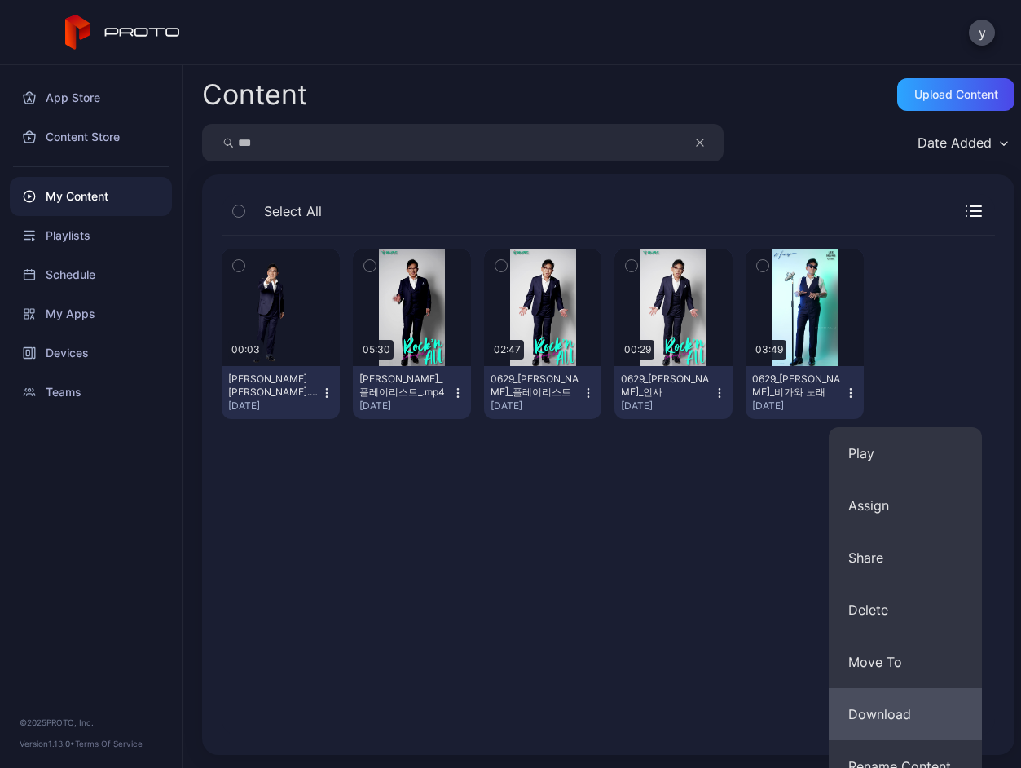
click at [879, 721] on button "Download" at bounding box center [905, 714] width 153 height 52
